Goal: Find specific page/section: Find specific page/section

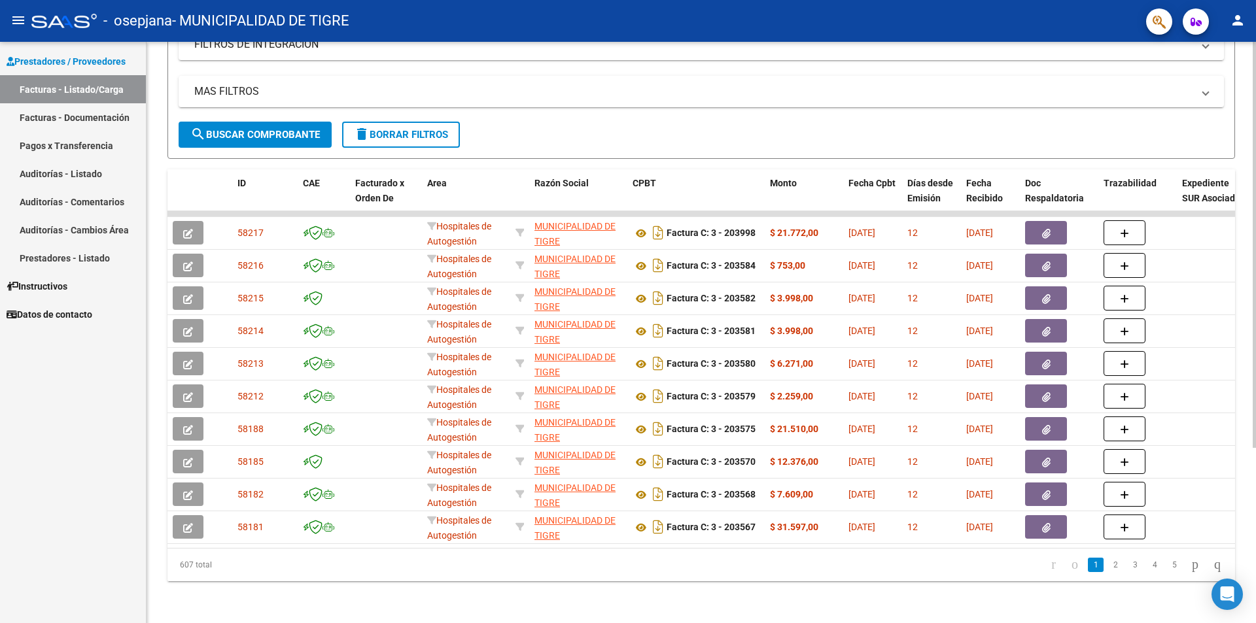
scroll to position [250, 0]
click at [1254, 623] on html "menu - osepjana - MUNICIPALIDAD DE TIGRE person Prestadores / Proveedores Factu…" at bounding box center [628, 311] width 1256 height 623
click at [1107, 562] on link "2" at bounding box center [1115, 565] width 16 height 14
click at [1127, 568] on link "3" at bounding box center [1135, 565] width 16 height 14
click at [1147, 564] on link "4" at bounding box center [1155, 565] width 16 height 14
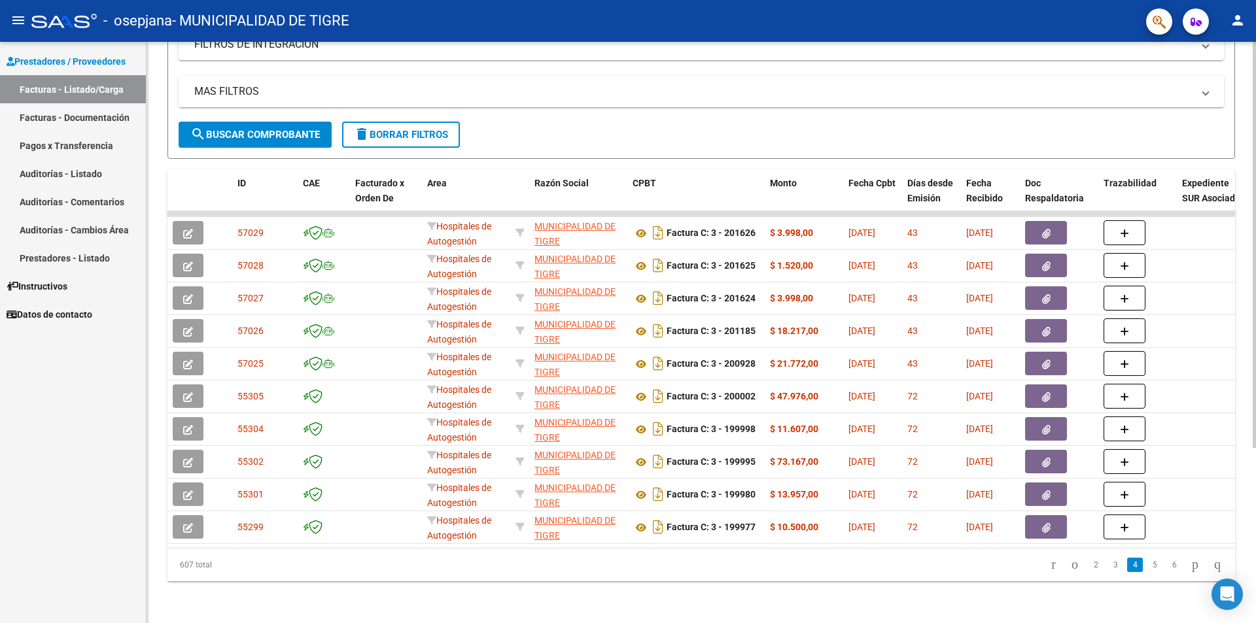
click at [1166, 566] on link "6" at bounding box center [1174, 565] width 16 height 14
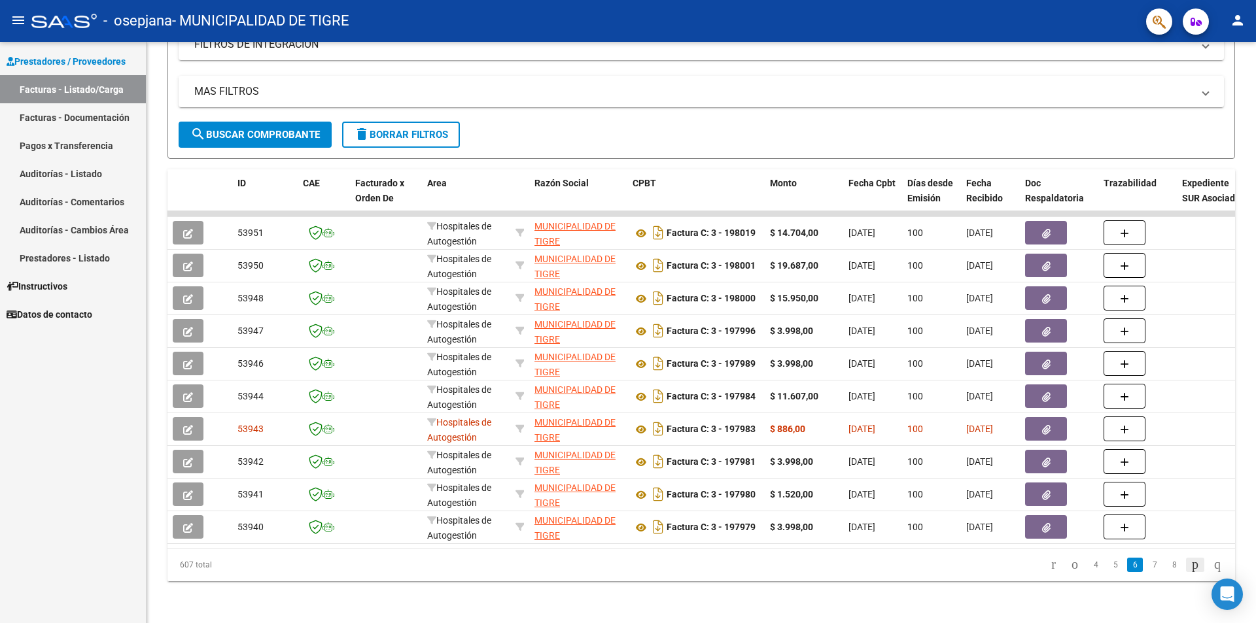
click at [1190, 564] on icon "go to next page" at bounding box center [1195, 565] width 10 height 16
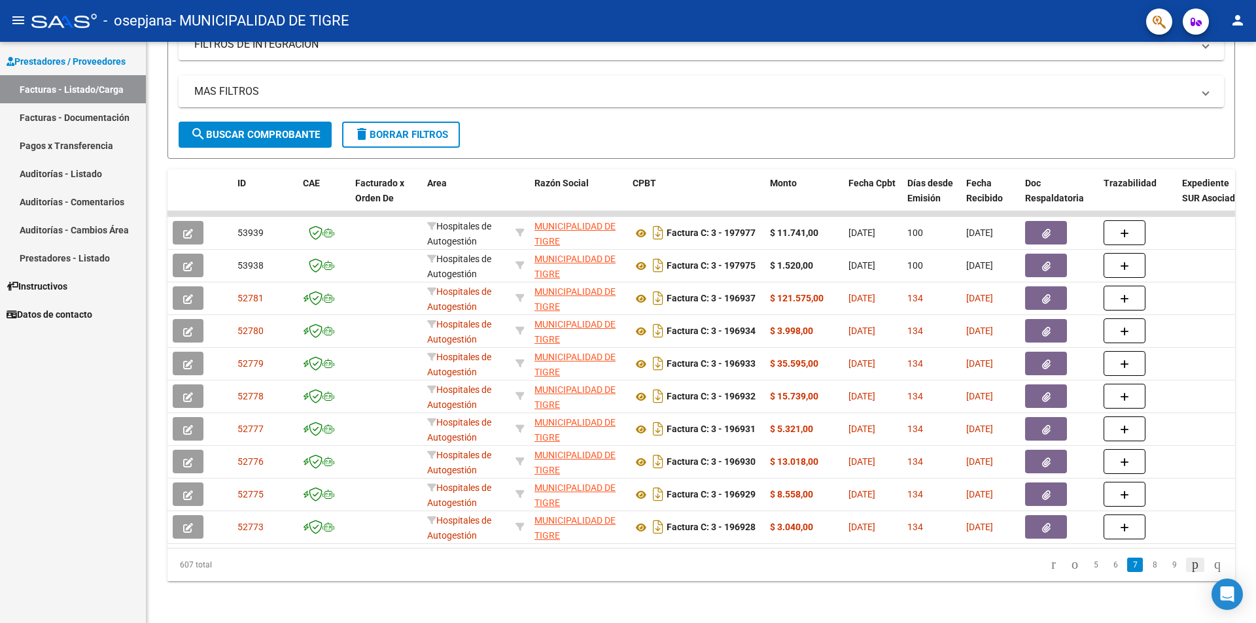
click at [1190, 564] on icon "go to next page" at bounding box center [1195, 565] width 10 height 16
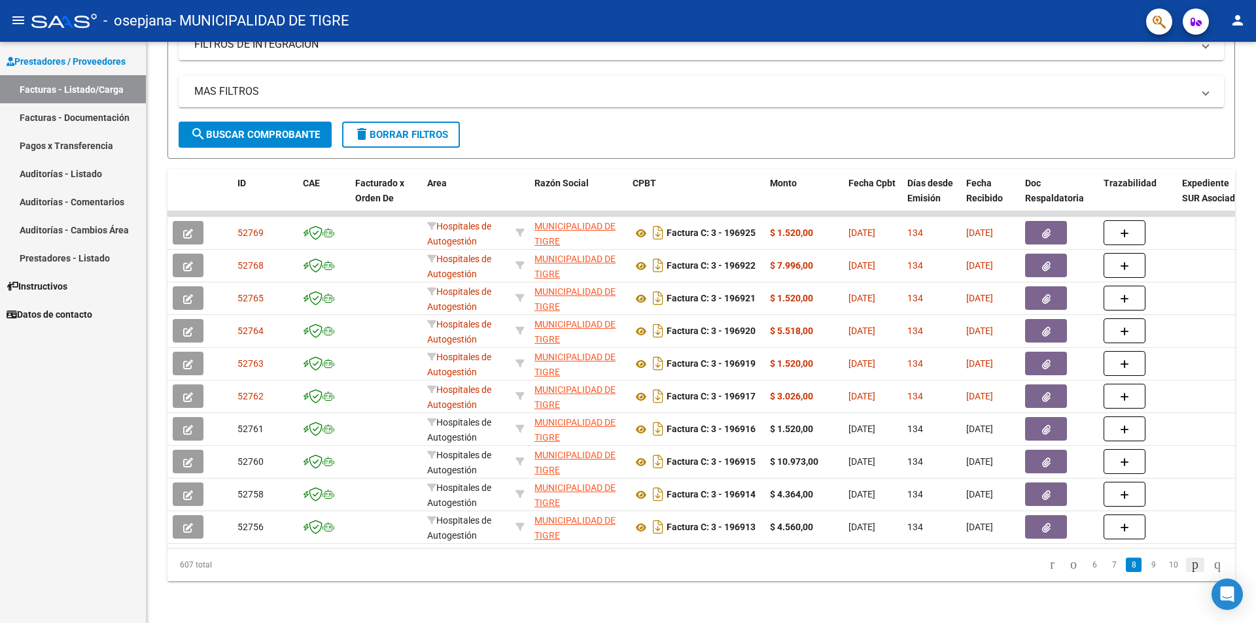
click at [1190, 564] on icon "go to next page" at bounding box center [1195, 565] width 10 height 16
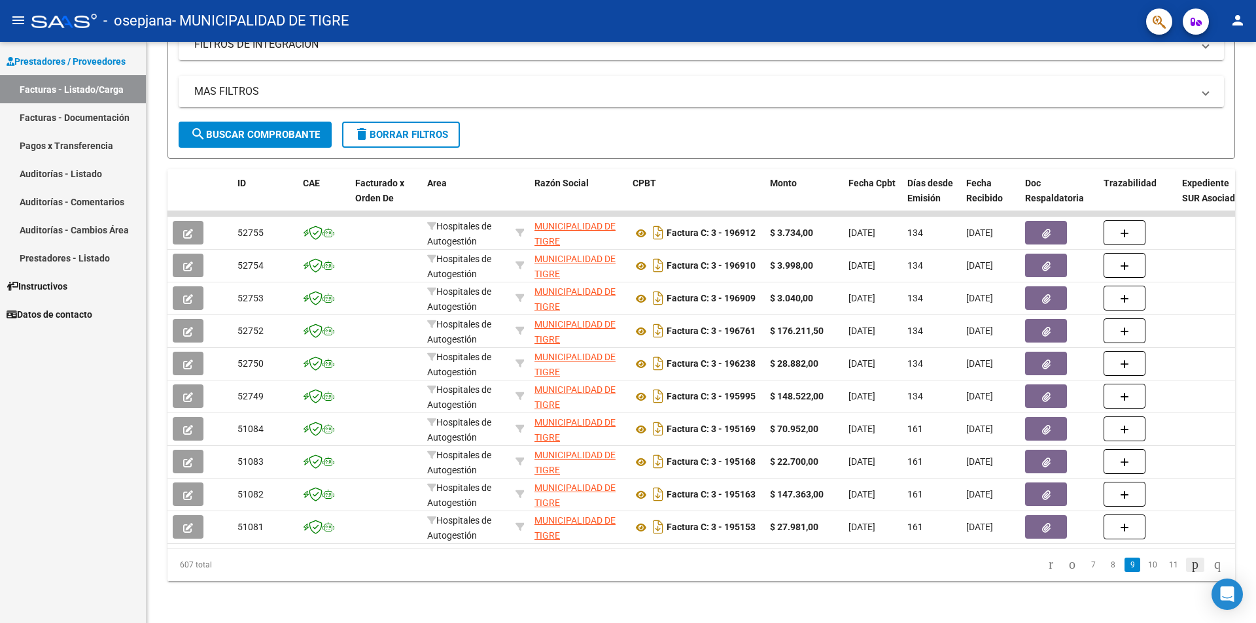
click at [1190, 564] on icon "go to next page" at bounding box center [1195, 565] width 10 height 16
click at [1065, 562] on icon "go to previous page" at bounding box center [1070, 565] width 10 height 16
click at [1190, 562] on icon "go to next page" at bounding box center [1195, 565] width 10 height 16
